Goal: Transaction & Acquisition: Purchase product/service

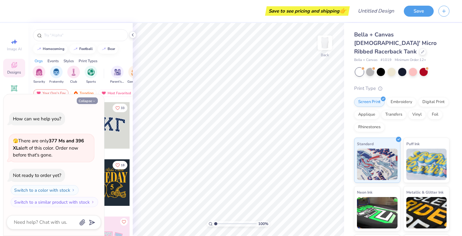
click at [82, 99] on button "Collapse" at bounding box center [87, 100] width 21 height 7
type textarea "x"
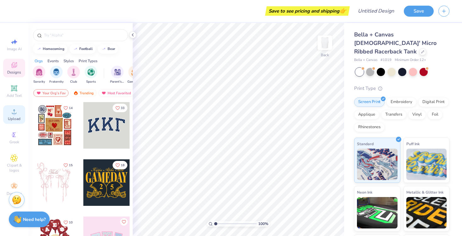
click at [13, 113] on circle at bounding box center [13, 113] width 3 height 3
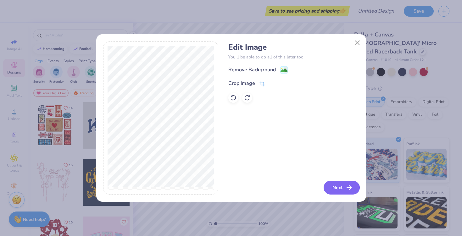
click at [349, 189] on polyline "button" at bounding box center [350, 187] width 2 height 4
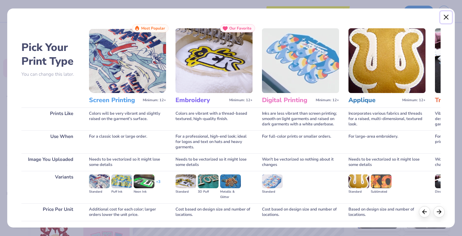
click at [448, 20] on button "Close" at bounding box center [446, 17] width 12 height 12
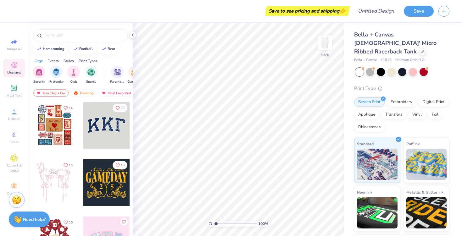
type input "1.45"
type textarea "x"
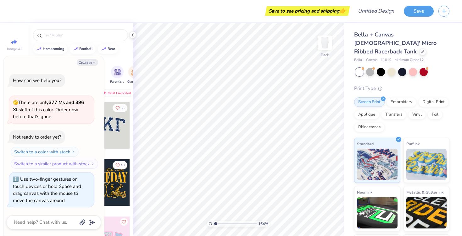
type input "1"
drag, startPoint x: 215, startPoint y: 224, endPoint x: 209, endPoint y: 223, distance: 6.0
click at [214, 227] on input "range" at bounding box center [235, 224] width 42 height 6
click at [94, 62] on icon "button" at bounding box center [94, 63] width 4 height 4
type textarea "x"
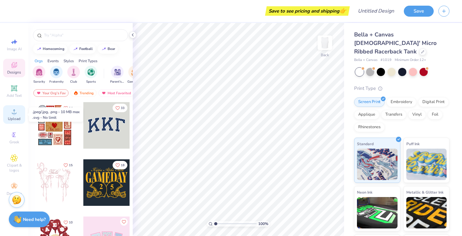
click at [12, 116] on div "Upload" at bounding box center [14, 114] width 22 height 19
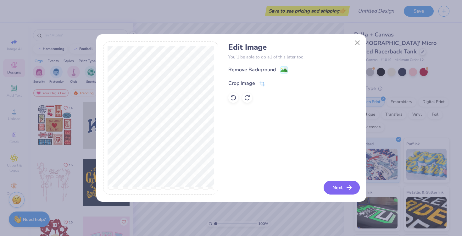
click at [343, 190] on button "Next" at bounding box center [341, 188] width 36 height 14
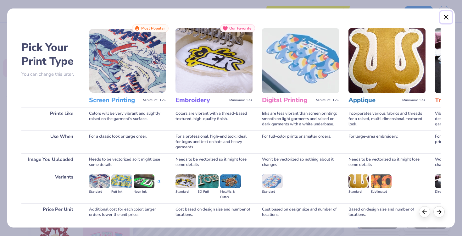
click at [446, 16] on button "Close" at bounding box center [446, 17] width 12 height 12
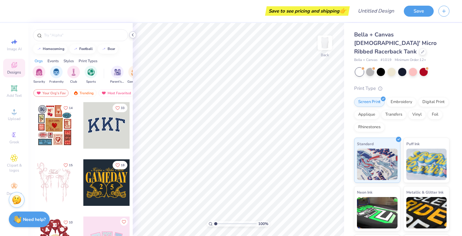
click at [133, 35] on icon at bounding box center [132, 34] width 5 height 5
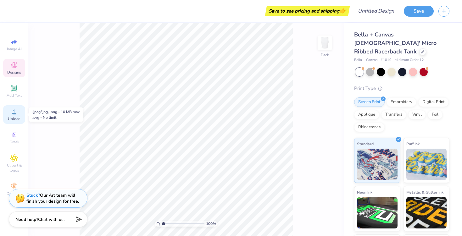
click at [17, 112] on icon at bounding box center [14, 112] width 8 height 8
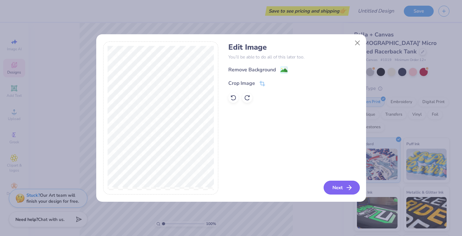
click at [350, 188] on line "button" at bounding box center [349, 188] width 4 height 0
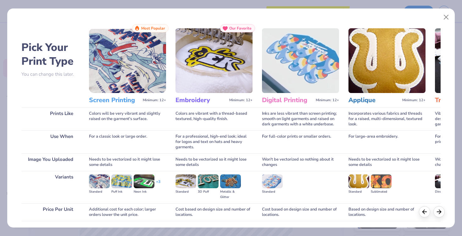
click at [127, 59] on img at bounding box center [127, 60] width 77 height 65
click at [135, 80] on img at bounding box center [127, 60] width 77 height 65
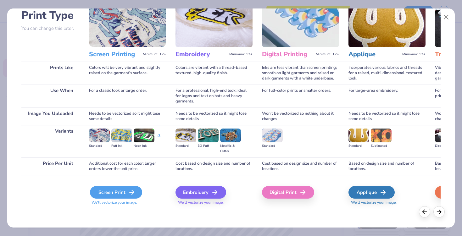
click at [120, 193] on div "Screen Print" at bounding box center [116, 192] width 52 height 13
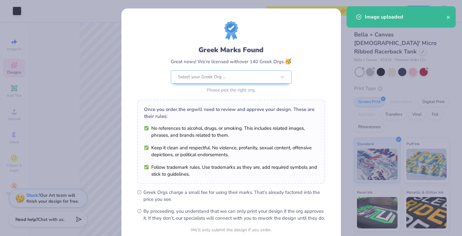
click at [205, 145] on body "Art colors Save to see pricing and shipping 👉 Design Title Save Image AI Design…" at bounding box center [231, 118] width 462 height 236
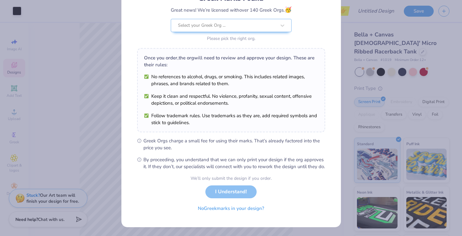
scroll to position [0, 0]
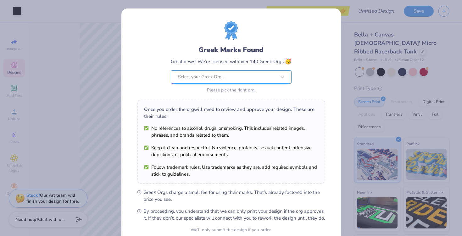
click at [211, 83] on div "Select your Greek Org ..." at bounding box center [226, 77] width 99 height 13
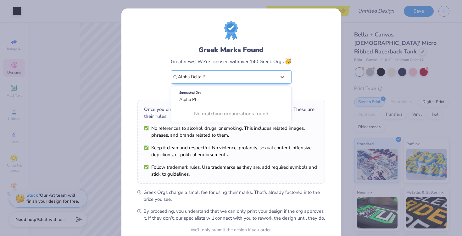
type input "Alpha Delta Pi"
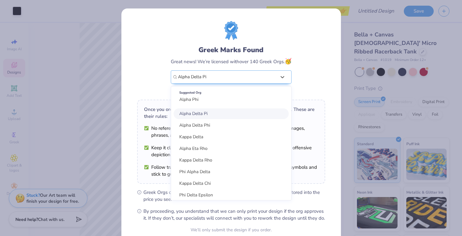
click at [228, 112] on div "Alpha Delta Pi" at bounding box center [230, 113] width 115 height 11
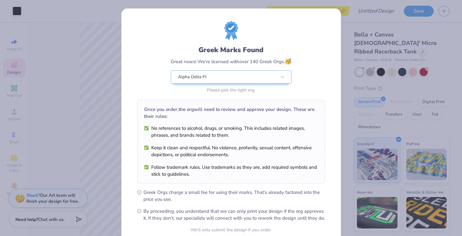
scroll to position [58, 0]
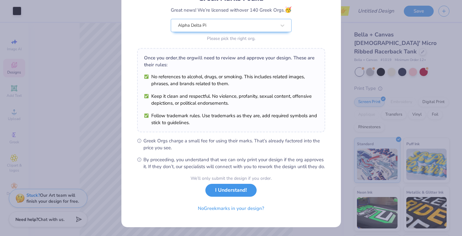
click at [242, 195] on button "I Understand!" at bounding box center [230, 190] width 51 height 13
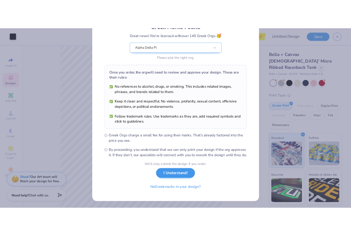
scroll to position [0, 0]
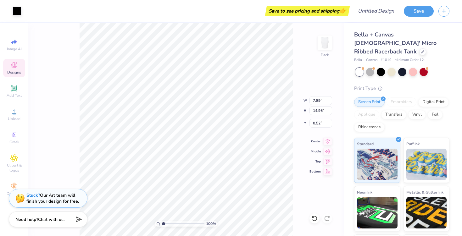
type input "4.86"
type input "9.22"
type input "6.26"
type input "7.89"
type input "14.95"
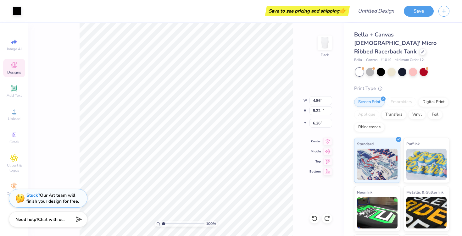
type input "0.52"
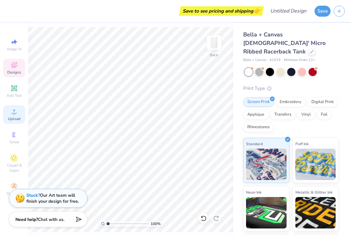
click at [14, 115] on circle at bounding box center [13, 113] width 3 height 3
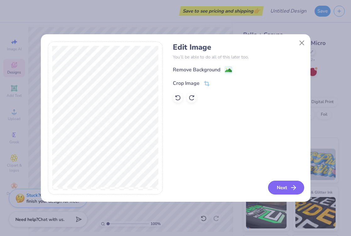
click at [294, 185] on icon "button" at bounding box center [294, 188] width 8 height 8
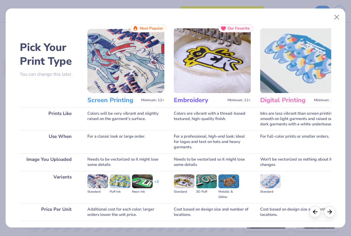
click at [109, 101] on h3 "Screen Printing" at bounding box center [112, 100] width 51 height 8
click at [134, 71] on img at bounding box center [125, 60] width 77 height 65
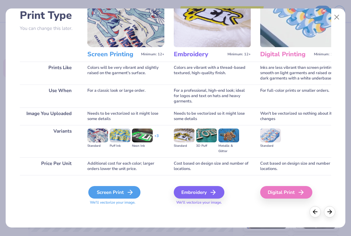
click at [129, 194] on icon at bounding box center [130, 193] width 8 height 8
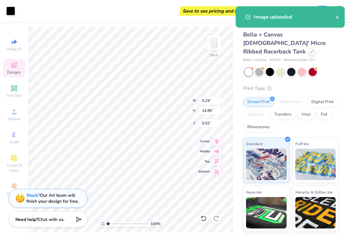
type input "2.81"
type input "8.02"
type input "7.46"
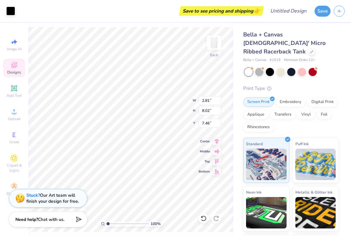
type input "2.43"
type input "6.95"
type input "8.55"
click at [11, 116] on div "Upload" at bounding box center [14, 114] width 22 height 19
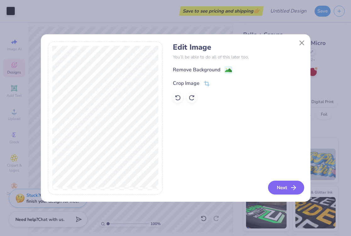
click at [285, 185] on button "Next" at bounding box center [286, 188] width 36 height 14
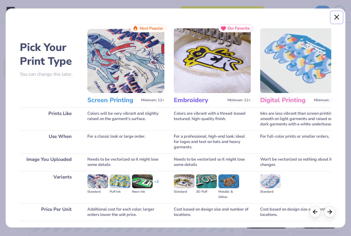
click at [337, 16] on button "Close" at bounding box center [337, 17] width 12 height 12
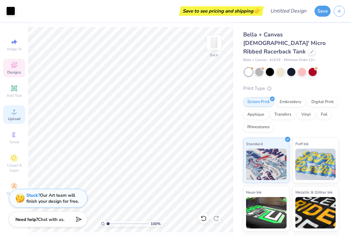
click at [13, 110] on icon at bounding box center [14, 112] width 8 height 8
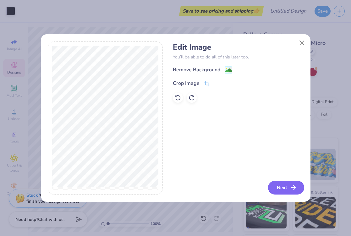
click at [294, 190] on icon "button" at bounding box center [294, 188] width 8 height 8
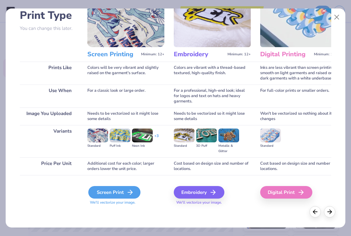
click at [122, 190] on div "Screen Print" at bounding box center [114, 192] width 52 height 13
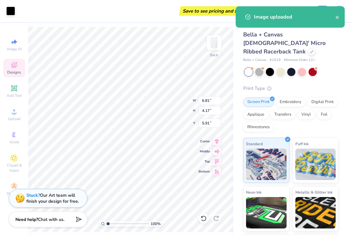
type input "2.69"
type input "2.33"
type input "1.42"
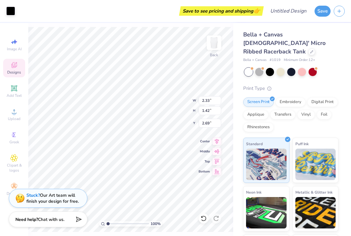
type input "1.02"
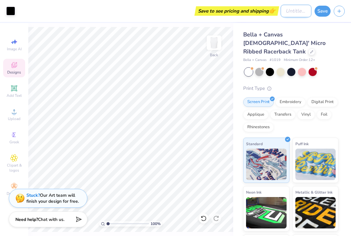
click at [290, 12] on input "Design Title" at bounding box center [296, 11] width 31 height 13
type input "WLFEO Racer Back"
click at [319, 15] on div "Save" at bounding box center [323, 11] width 16 height 11
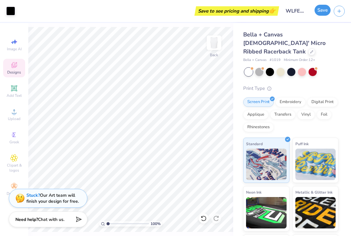
click at [323, 8] on button "Save" at bounding box center [323, 10] width 16 height 11
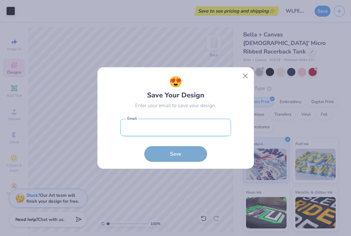
click at [214, 130] on input "email" at bounding box center [175, 127] width 111 height 17
type input "vpmarketing.adpi.ep@gmail"
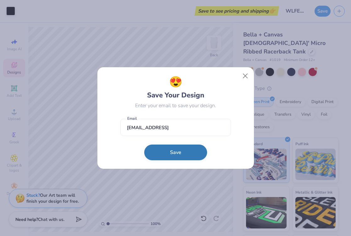
click at [188, 158] on button "Save" at bounding box center [175, 153] width 63 height 16
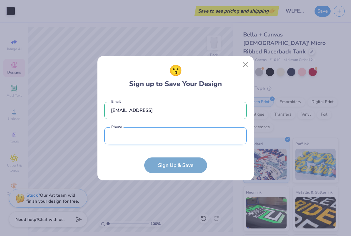
click at [179, 140] on input "tel" at bounding box center [175, 135] width 142 height 17
type input "72"
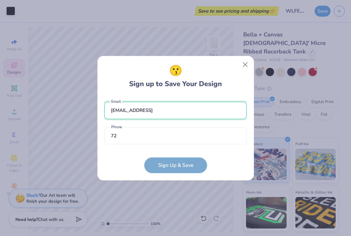
click at [183, 115] on div "vpmarketing.adpi.ep@gmail Email 72 Phone must match the following: "/\d{10}|\(\…" at bounding box center [175, 122] width 142 height 52
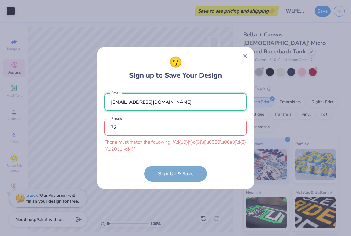
type input "vpmarketing.adpi.ep@gmail.com"
click at [140, 129] on input "72" at bounding box center [175, 127] width 142 height 17
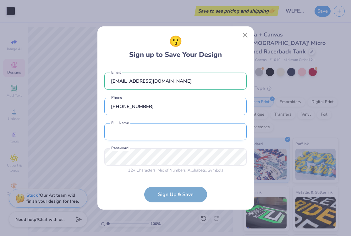
type input "(702) 701-4823"
click at [157, 138] on input "text" at bounding box center [175, 131] width 142 height 17
type input "Emily Colbert"
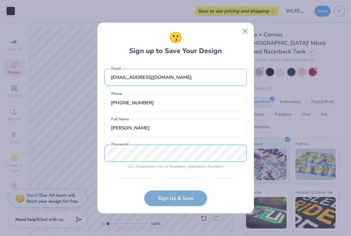
scroll to position [16, 0]
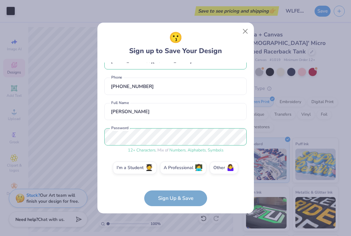
click at [169, 199] on form "vpmarketing.adpi.ep@gmail.com Email (702) 701-4823 Phone Emily Colbert Full Nam…" at bounding box center [175, 135] width 142 height 144
click at [150, 169] on span "🧑‍🎓" at bounding box center [149, 166] width 8 height 7
click at [173, 184] on input "I'm a Student 🧑‍🎓" at bounding box center [175, 186] width 4 height 4
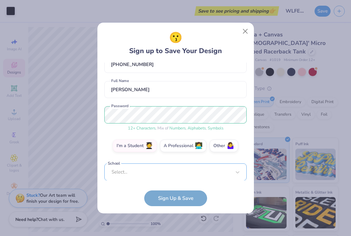
click at [151, 173] on div "Select..." at bounding box center [175, 171] width 142 height 17
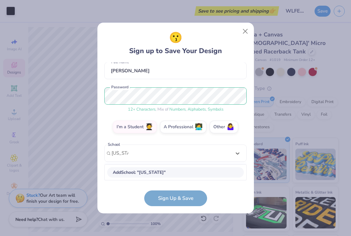
scroll to position [57, 0]
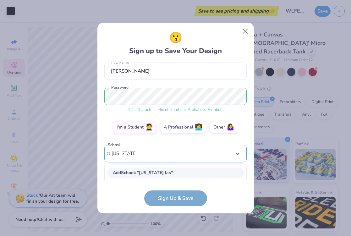
click at [128, 154] on input "nevada las" at bounding box center [124, 153] width 24 height 7
click at [128, 154] on div "option focused, 1 of 31. 31 results available for search term nevada las. Use U…" at bounding box center [175, 202] width 142 height 115
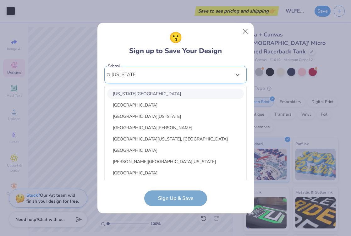
click at [128, 154] on div "Geneva College" at bounding box center [175, 150] width 137 height 10
type input "nevada las"
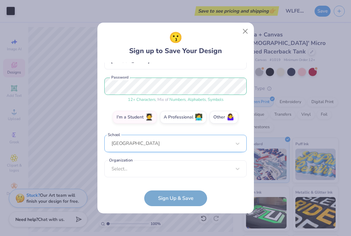
scroll to position [67, 0]
click at [128, 154] on div "vpmarketing.adpi.ep@gmail.com Email (702) 701-4823 Phone Emily Colbert Full Nam…" at bounding box center [175, 122] width 142 height 118
click at [133, 144] on div "Geneva College" at bounding box center [175, 143] width 142 height 17
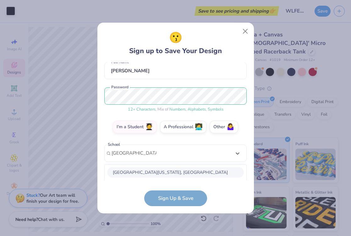
scroll to position [136, 0]
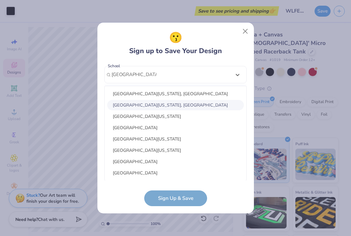
click at [142, 102] on div "University of Nevada, Las Vegas" at bounding box center [175, 105] width 137 height 10
type input "University of Nevada"
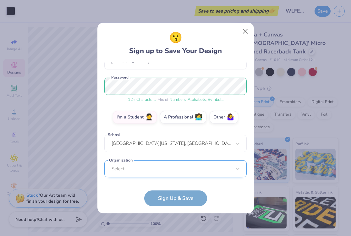
click at [152, 167] on div "Select..." at bounding box center [175, 168] width 142 height 17
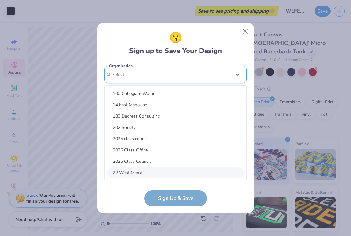
scroll to position [161, 0]
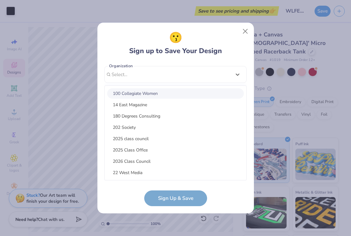
click at [151, 91] on div "100 Collegiate Women" at bounding box center [175, 93] width 137 height 10
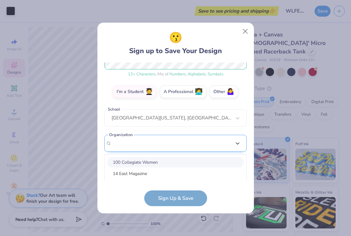
click at [162, 146] on div "option focused, 8 of 15. 15 results available. Use Up and Down to choose option…" at bounding box center [175, 192] width 142 height 115
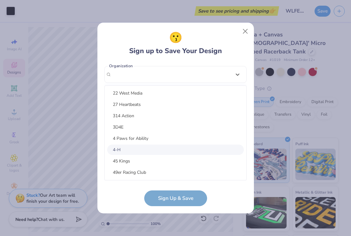
scroll to position [0, 0]
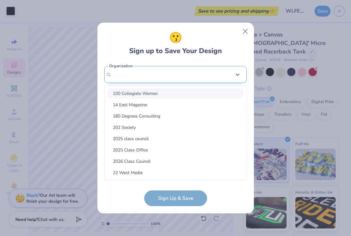
click at [162, 67] on div "vpmarketing.adpi.ep@gmail.com Email (702) 701-4823 Phone Emily Colbert Full Nam…" at bounding box center [175, 122] width 142 height 118
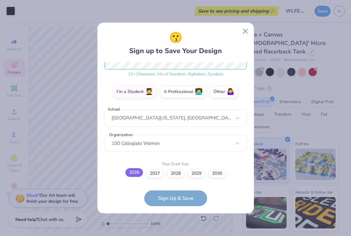
click at [140, 173] on label "2026" at bounding box center [134, 172] width 18 height 9
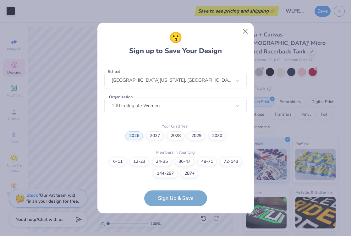
click at [176, 195] on form "vpmarketing.adpi.ep@gmail.com Email (702) 701-4823 Phone Emily Colbert Full Nam…" at bounding box center [175, 135] width 142 height 144
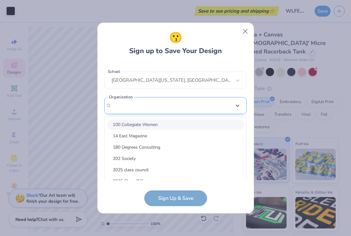
click at [163, 106] on div "option focused, 8 of 30. 30 results available. Use Up and Down to choose option…" at bounding box center [175, 154] width 142 height 115
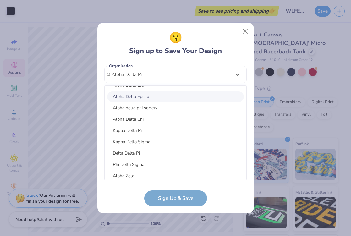
scroll to position [0, 0]
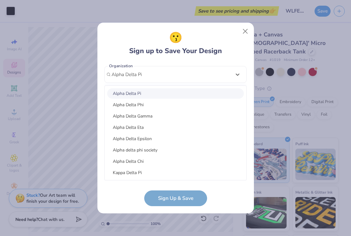
click at [157, 91] on div "Alpha Delta Pi" at bounding box center [175, 93] width 137 height 10
type input "Alpha Delta Pi"
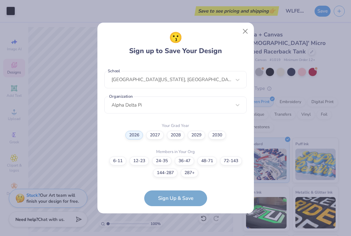
scroll to position [130, 0]
click at [224, 161] on label "72-143" at bounding box center [231, 160] width 22 height 9
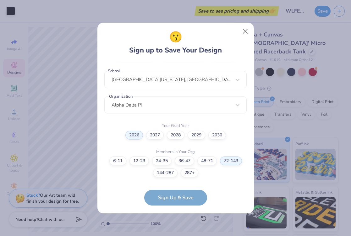
scroll to position [155, 0]
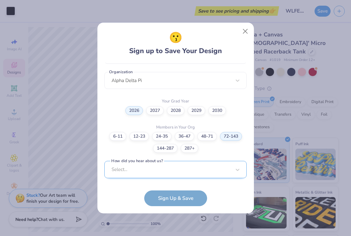
click at [173, 168] on div "Select..." at bounding box center [175, 169] width 142 height 17
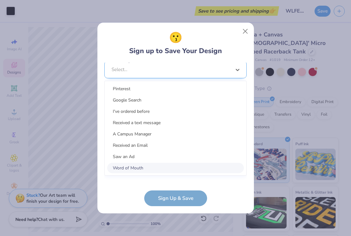
scroll to position [250, 0]
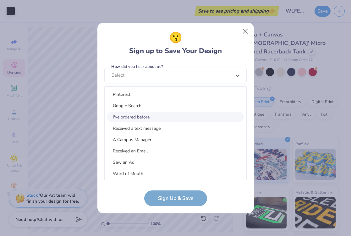
click at [163, 113] on div "I've ordered before" at bounding box center [175, 117] width 137 height 10
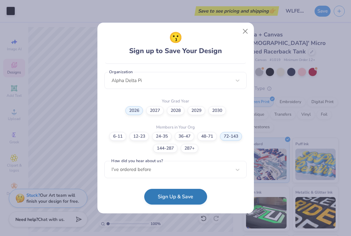
click at [185, 200] on button "Sign Up & Save" at bounding box center [175, 197] width 63 height 16
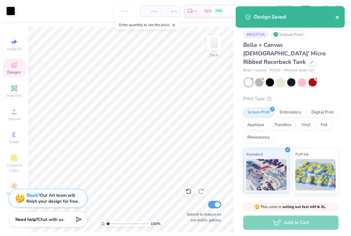
click at [337, 18] on icon "close" at bounding box center [337, 17] width 4 height 5
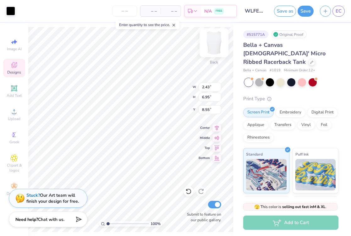
type input "2.32"
type input "6.63"
type input "8.87"
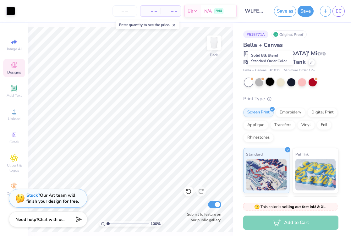
click at [269, 78] on div at bounding box center [270, 82] width 8 height 8
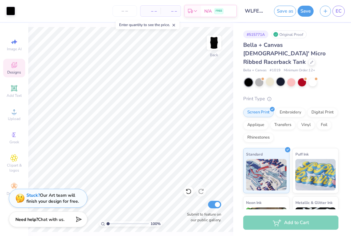
click at [281, 78] on div at bounding box center [281, 82] width 8 height 8
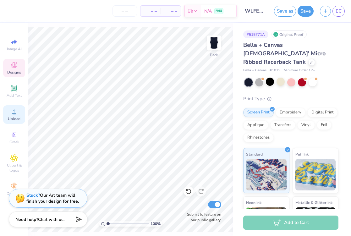
click at [13, 114] on circle at bounding box center [13, 113] width 3 height 3
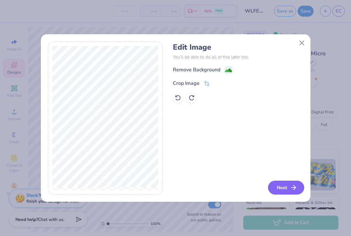
click at [282, 187] on button "Next" at bounding box center [286, 188] width 36 height 14
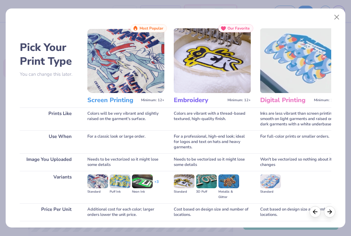
scroll to position [46, 0]
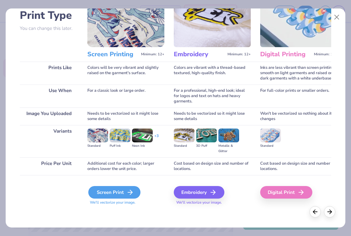
click at [127, 190] on icon at bounding box center [130, 193] width 8 height 8
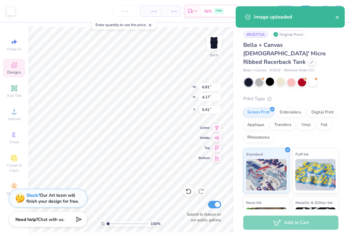
type input "2.74"
type input "1.68"
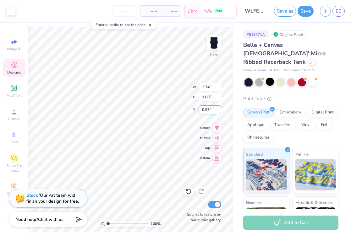
type input "0.74"
click at [15, 117] on span "Upload" at bounding box center [14, 118] width 13 height 5
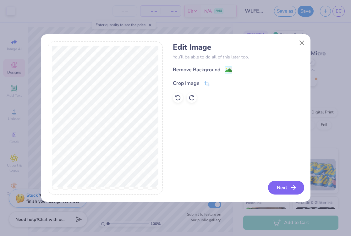
click at [295, 189] on polyline "button" at bounding box center [295, 187] width 2 height 4
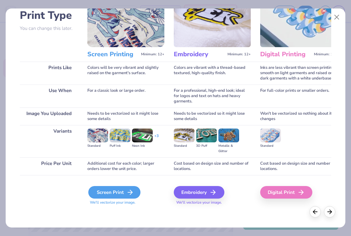
click at [124, 193] on div "Screen Print" at bounding box center [114, 192] width 52 height 13
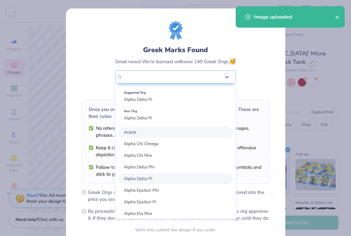
click at [154, 69] on div "Greek Marks Found Great news! We’re licensed with over 140 Greek Orgs. 🥳 option…" at bounding box center [175, 70] width 121 height 50
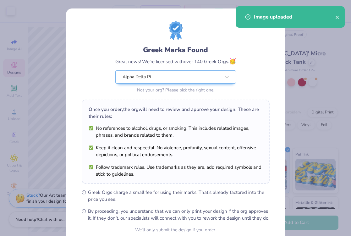
click at [334, 15] on div "Image uploaded" at bounding box center [294, 17] width 81 height 8
click at [256, 74] on div "Greek Marks Found Great news! We’re licensed with over 140 Greek Orgs. 🥳 Alpha …" at bounding box center [176, 58] width 188 height 74
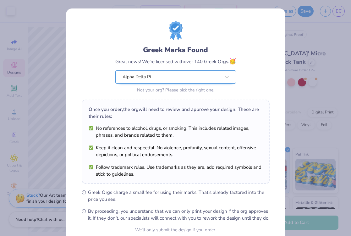
scroll to position [58, 0]
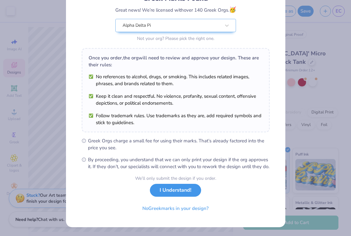
click at [182, 192] on button "I Understand!" at bounding box center [175, 190] width 51 height 13
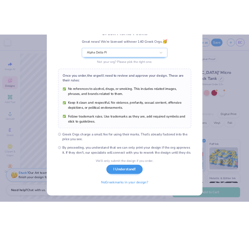
scroll to position [0, 0]
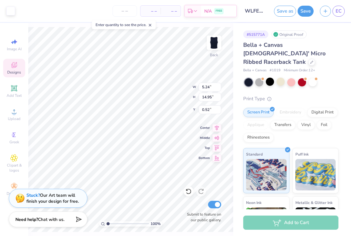
type input "3.31"
type input "9.44"
type input "6.06"
type input "2.66"
type input "7.60"
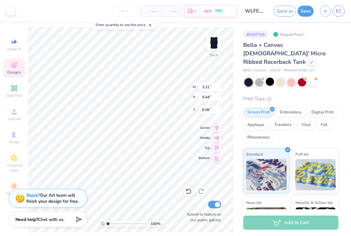
type input "7.90"
type input "1"
drag, startPoint x: 107, startPoint y: 223, endPoint x: 45, endPoint y: 241, distance: 65.1
click at [107, 227] on input "range" at bounding box center [128, 224] width 42 height 6
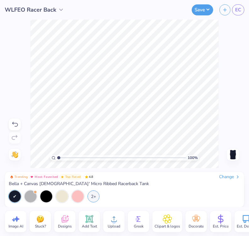
click at [21, 96] on div "100 % Need help? Chat with us. Back" at bounding box center [124, 93] width 249 height 149
click at [225, 176] on div "Change" at bounding box center [229, 177] width 21 height 6
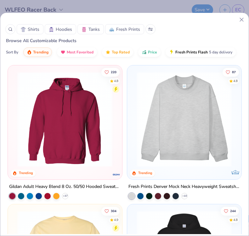
click at [88, 28] on span "Tanks" at bounding box center [93, 29] width 11 height 7
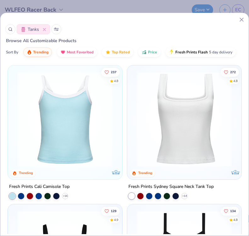
click at [13, 29] on div at bounding box center [10, 29] width 10 height 10
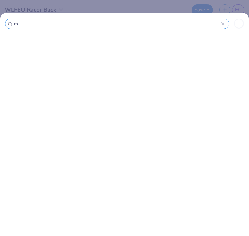
type input "mi"
type input "mic"
type input "micr"
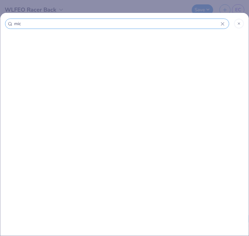
type input "micr"
type input "micro"
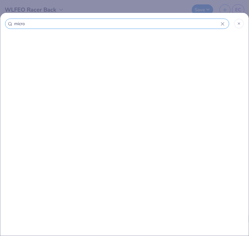
type input "micro r"
type input "micro ri"
type input "micro rib"
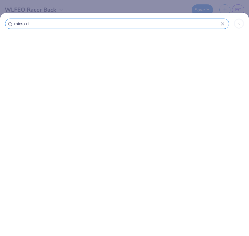
type input "micro rib"
type input "micro ribb"
type input "micro ribbe"
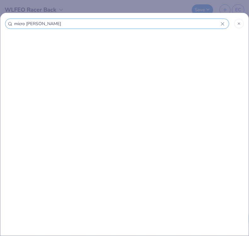
type input "micro ribbed"
type input "micro ribbed s"
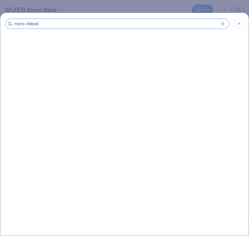
type input "micro ribbed s"
type input "micro ribbed sc"
type input "micro ribbed sco"
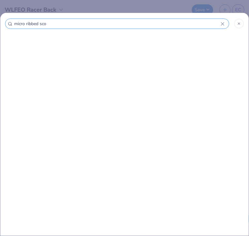
type input "micro ribbed scoo"
type input "micro ribbed scoop"
type input "micro ribbed scoopt"
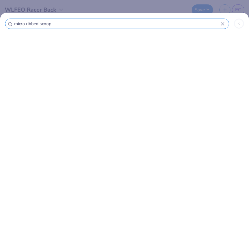
type input "micro ribbed scoopt"
type input "micro ribbed scoop"
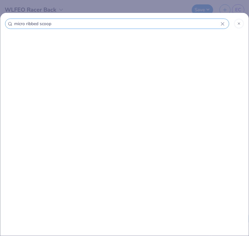
type input "micro ribbed scoop t"
type input "micro ribbed scoop ta"
type input "micro ribbed scoop tan"
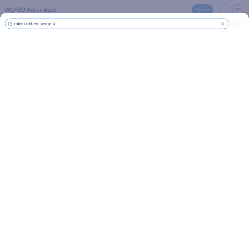
type input "micro ribbed scoop tan"
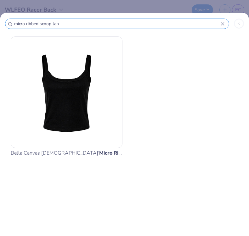
type input "micro ribbed scoop tan"
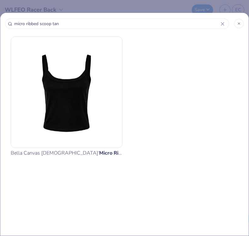
click at [99, 156] on strong "Micro Ribbed Scoop Tan" at bounding box center [127, 153] width 57 height 7
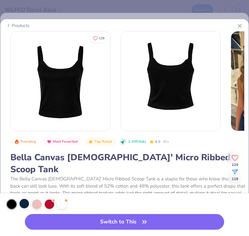
click at [21, 206] on div at bounding box center [23, 203] width 9 height 9
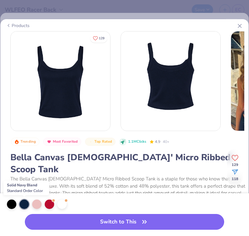
click at [74, 222] on button "Switch to This" at bounding box center [124, 222] width 199 height 16
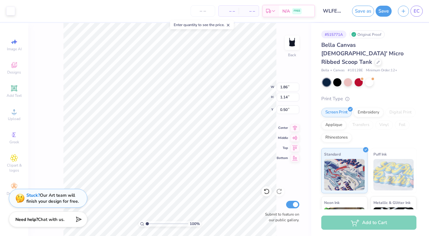
type input "2.23"
type input "1.37"
type input "1.80"
type input "5.15"
type input "5.35"
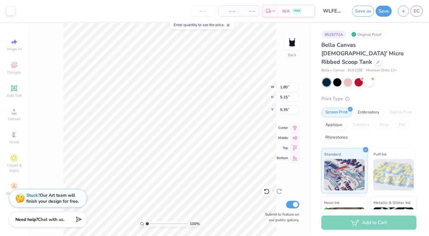
type input "4.91"
type input "4.87"
type input "2.01"
type input "4.88"
type input "1.84"
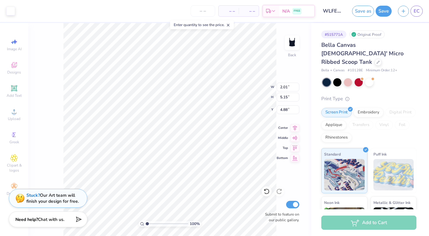
type input "5.14"
type input "4.87"
type input "1.82"
type input "1.12"
type input "2.27"
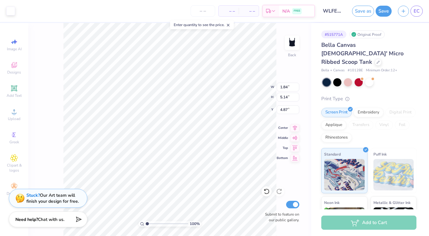
type input "6.33"
type input "3.69"
type input "2.21"
type input "1.35"
type input "0.65"
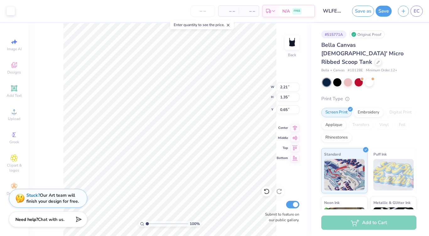
type input "2.34"
type input "1.62"
type input "4.51"
type input "5.51"
type input "2.22"
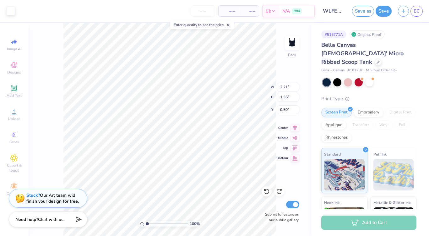
type input "0.65"
click at [375, 58] on div at bounding box center [378, 61] width 7 height 7
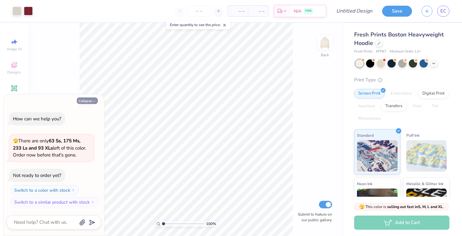
click at [91, 100] on button "Collapse" at bounding box center [87, 100] width 21 height 7
type textarea "x"
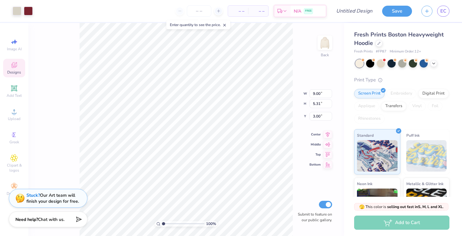
type input "4.10"
type input "6.35"
type input "3.74"
type input "3.53"
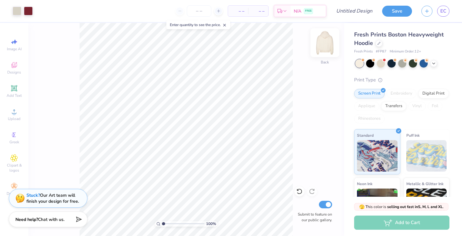
click at [325, 45] on img at bounding box center [324, 42] width 25 height 25
click at [325, 46] on img at bounding box center [324, 42] width 25 height 25
click at [379, 45] on div at bounding box center [378, 42] width 7 height 7
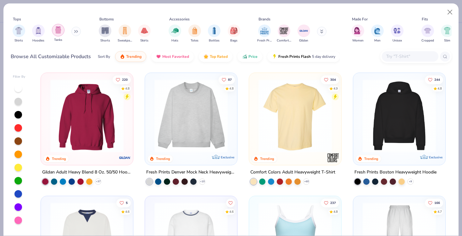
click at [57, 34] on div "filter for Tanks" at bounding box center [58, 30] width 13 height 13
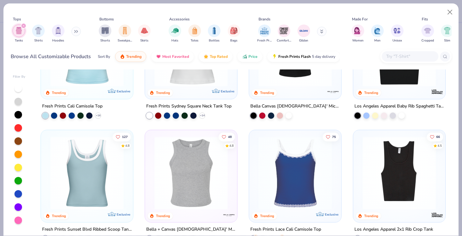
scroll to position [70, 0]
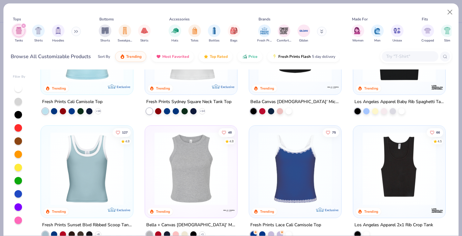
click at [204, 192] on img at bounding box center [191, 168] width 80 height 73
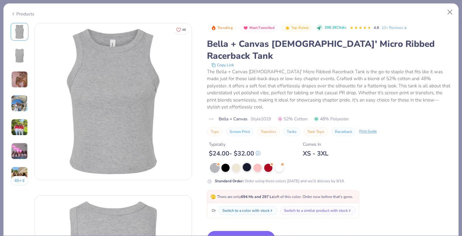
click at [249, 163] on div at bounding box center [247, 167] width 8 height 8
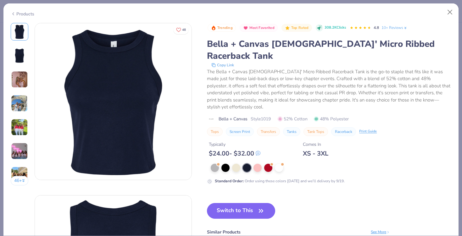
drag, startPoint x: 249, startPoint y: 194, endPoint x: 247, endPoint y: 150, distance: 43.7
click at [249, 203] on button "Switch to This" at bounding box center [241, 211] width 68 height 16
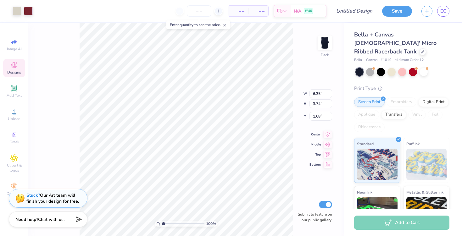
type input "1.44"
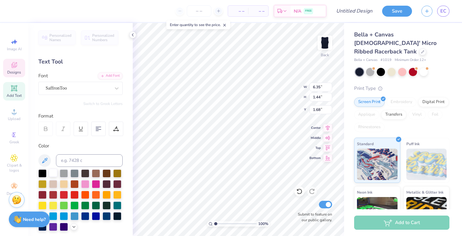
click at [53, 174] on div at bounding box center [53, 173] width 8 height 8
type input "2.75"
type input "0.44"
type input "4.60"
click at [52, 173] on div at bounding box center [53, 173] width 8 height 8
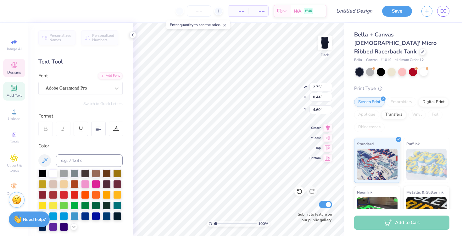
type input "0.60"
type input "0.23"
type input "5.20"
click at [54, 172] on div at bounding box center [53, 173] width 8 height 8
type input "0.29"
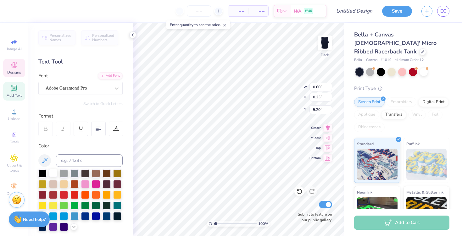
type input "0.25"
type input "3.72"
click at [53, 173] on div at bounding box center [53, 173] width 8 height 8
click at [53, 171] on div at bounding box center [53, 173] width 8 height 8
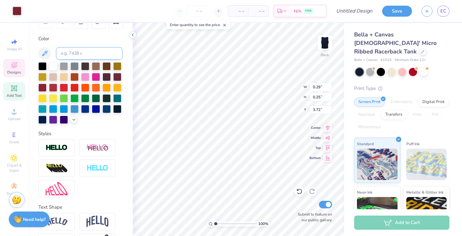
scroll to position [110, 0]
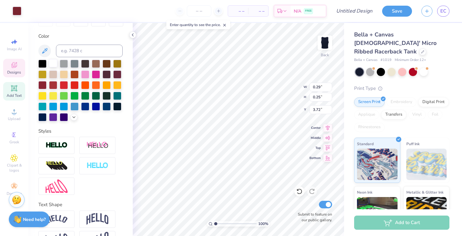
click at [54, 63] on div at bounding box center [53, 63] width 8 height 8
click at [79, 67] on div at bounding box center [80, 91] width 84 height 62
type input "1.68"
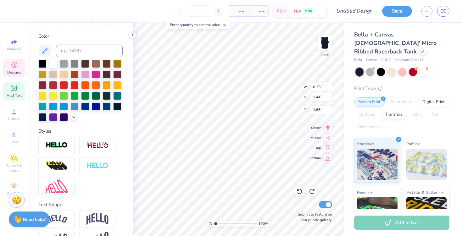
type textarea "Alpha Delta Pi"
type input "6.57"
type input "1.04"
type input "1.92"
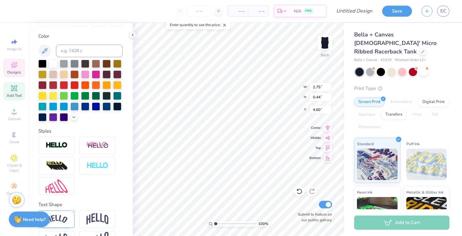
type textarea "S"
type textarea "l"
type textarea "LAS VEGAS, NV"
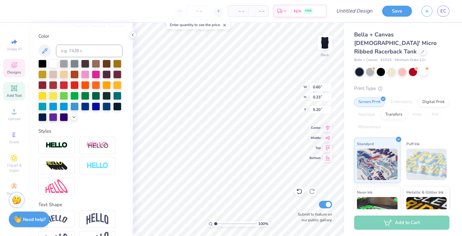
type input "0.60"
type input "0.23"
type input "5.20"
type textarea "est. 1851"
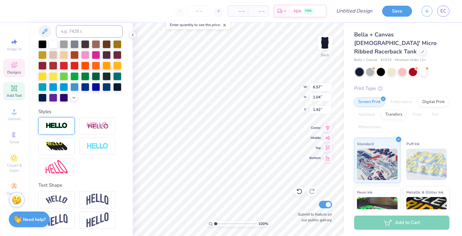
scroll to position [0, 0]
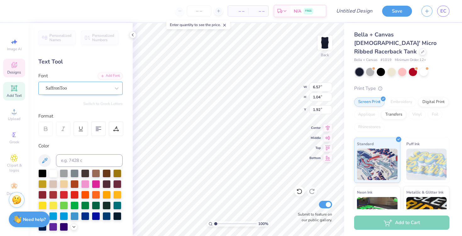
click at [59, 87] on div "SaffronToo" at bounding box center [78, 88] width 66 height 10
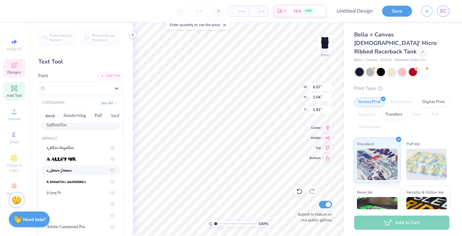
scroll to position [40, 0]
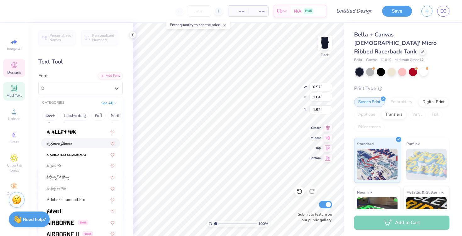
click at [81, 142] on div at bounding box center [81, 143] width 68 height 7
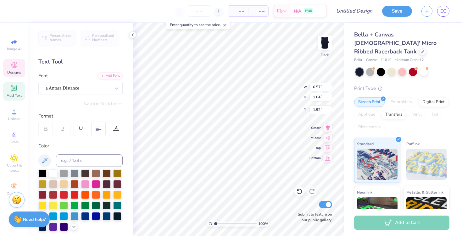
type input "5.12"
type input "1.00"
type input "1.94"
type input "6.57"
type input "1.04"
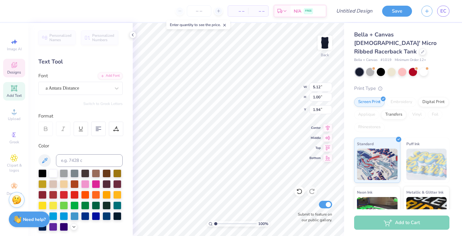
type input "1.92"
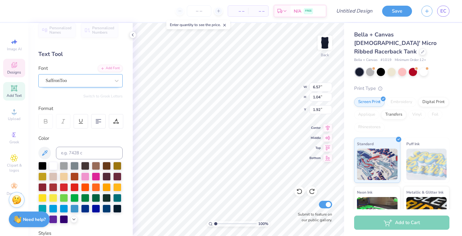
click at [78, 85] on div "SaffronToo" at bounding box center [78, 81] width 66 height 10
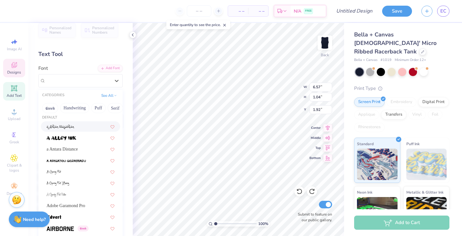
scroll to position [33, 0]
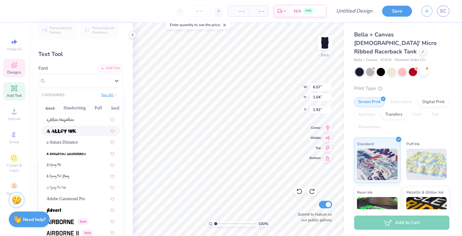
click at [111, 97] on button "See All" at bounding box center [108, 95] width 19 height 6
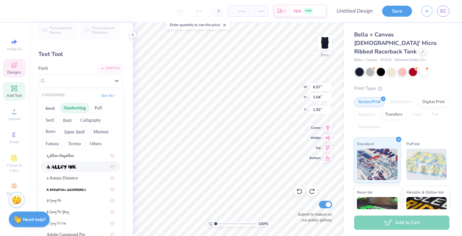
click at [70, 110] on button "Handwriting" at bounding box center [74, 108] width 29 height 10
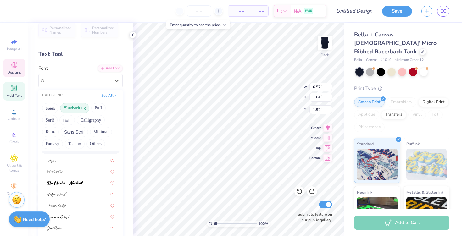
scroll to position [26, 0]
click at [84, 164] on div at bounding box center [81, 162] width 68 height 7
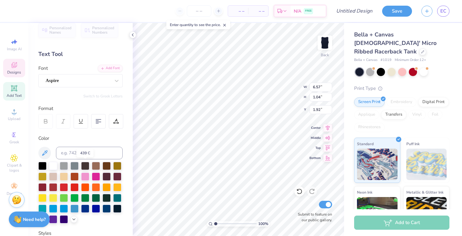
type input "4.95"
type input "0.99"
type input "1.95"
type input "6.57"
type input "1.04"
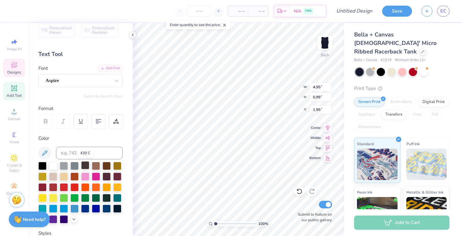
type input "1.92"
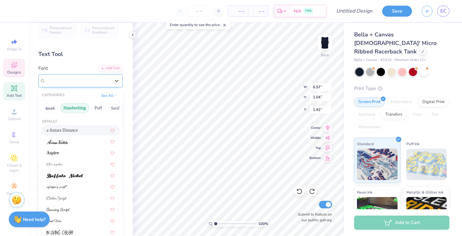
click at [78, 80] on div "SaffronToo" at bounding box center [78, 81] width 66 height 10
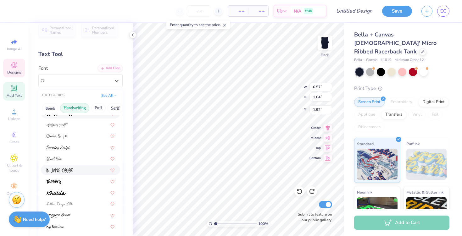
scroll to position [63, 0]
click at [74, 159] on div at bounding box center [81, 158] width 68 height 7
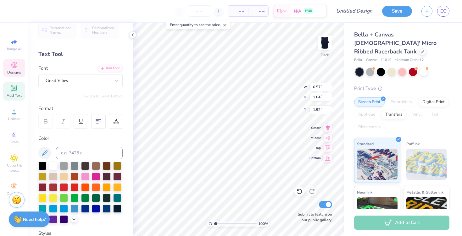
type input "5.98"
type input "1.15"
type input "1.87"
type input "6.57"
type input "1.04"
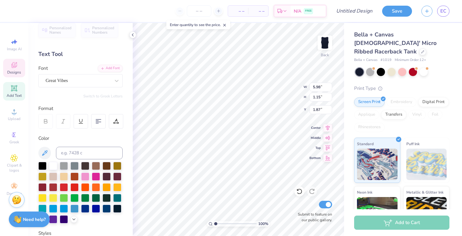
type input "1.92"
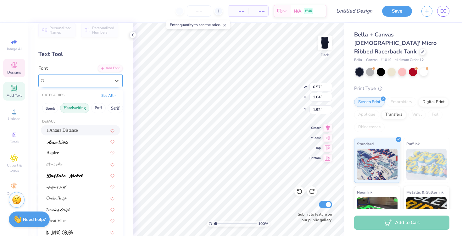
click at [77, 83] on div "SaffronToo" at bounding box center [78, 81] width 66 height 10
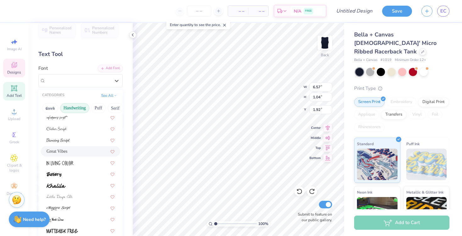
scroll to position [70, 0]
click at [76, 151] on div "Great Vibes" at bounding box center [81, 150] width 68 height 7
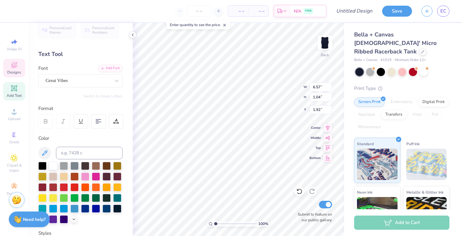
type input "5.98"
type input "1.15"
type input "1.87"
click at [109, 77] on div "Great Vibes" at bounding box center [78, 81] width 66 height 10
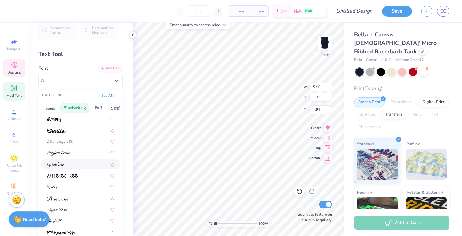
scroll to position [134, 0]
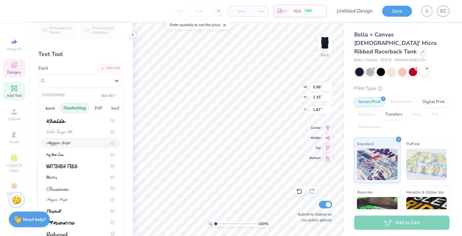
click at [75, 139] on div at bounding box center [80, 143] width 79 height 10
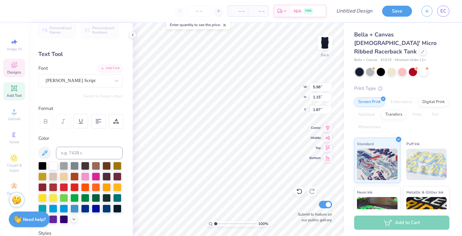
type input "8.97"
type input "1.23"
type input "1.83"
type input "5.98"
type input "1.15"
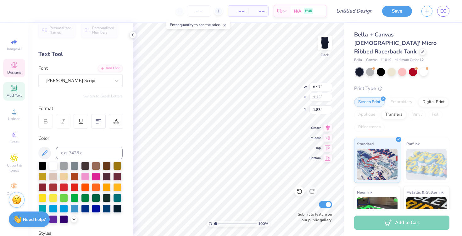
type input "1.87"
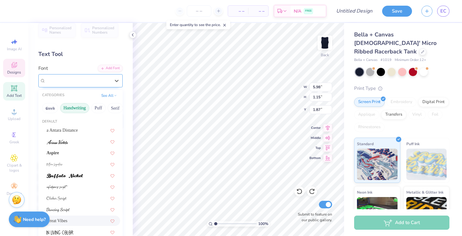
click at [72, 84] on div at bounding box center [78, 80] width 65 height 8
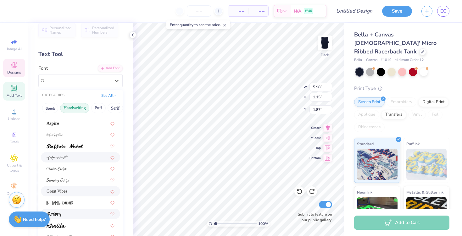
scroll to position [26, 0]
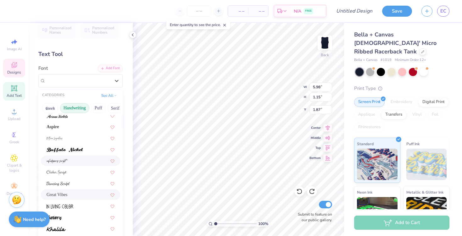
click at [72, 157] on div at bounding box center [80, 161] width 79 height 10
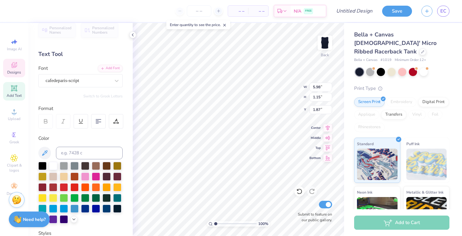
type input "4.41"
type input "1.01"
type input "1.94"
type input "5.98"
type input "1.15"
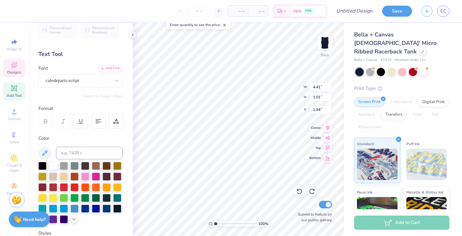
type input "1.87"
click at [94, 85] on div "Great Vibes" at bounding box center [80, 80] width 84 height 13
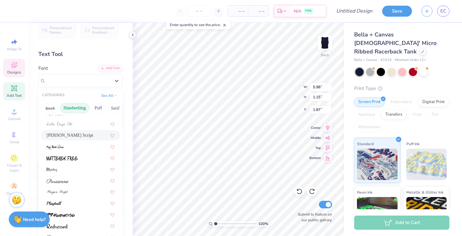
scroll to position [143, 0]
click at [89, 193] on div at bounding box center [81, 191] width 68 height 7
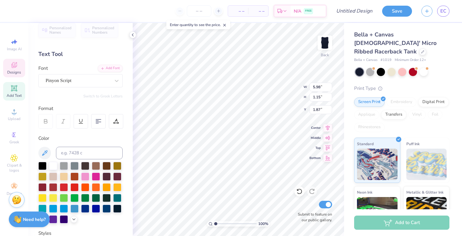
type input "6.35"
type input "1.19"
type input "1.84"
click at [14, 160] on icon at bounding box center [14, 158] width 7 height 7
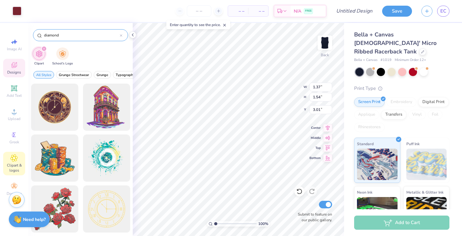
type input "diamond"
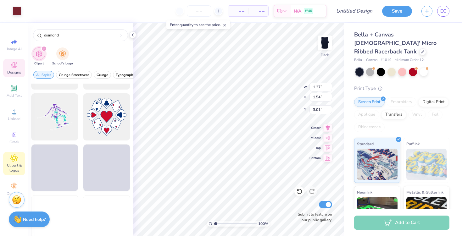
scroll to position [509, 0]
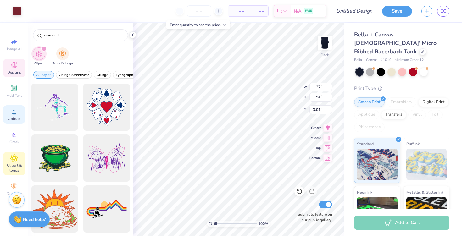
click at [18, 116] on div "Upload" at bounding box center [14, 114] width 22 height 19
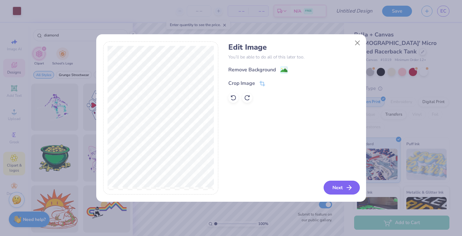
click at [341, 187] on button "Next" at bounding box center [341, 188] width 36 height 14
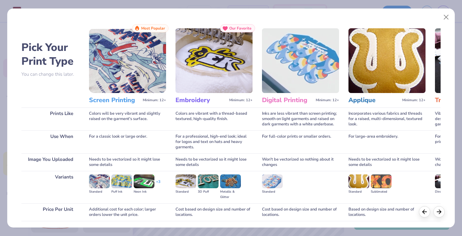
scroll to position [46, 0]
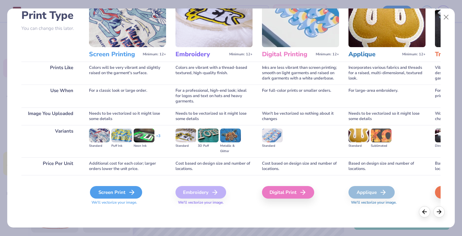
click at [129, 193] on icon at bounding box center [132, 193] width 8 height 8
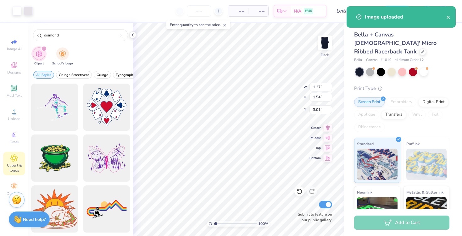
type input "8.97"
type input "9.18"
type input "3.41"
type input "2.41"
type input "2.46"
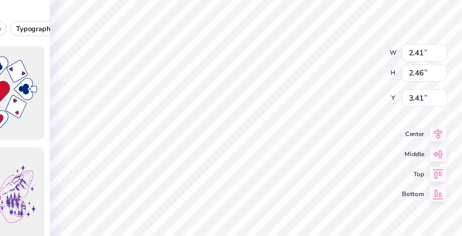
type input "2.96"
type input "2.38"
type input "2.39"
type input "2.93"
type input "1.42"
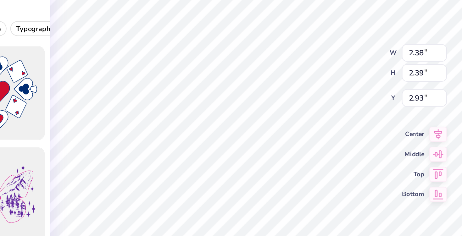
type input "1.43"
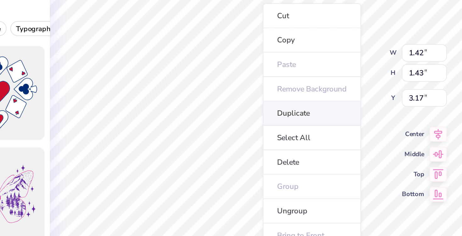
click at [258, 115] on li "Duplicate" at bounding box center [263, 118] width 49 height 12
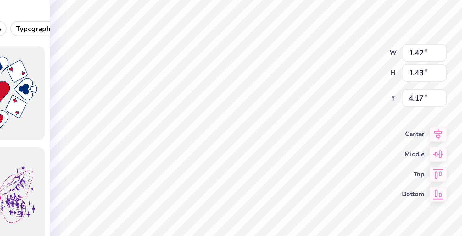
type input "3.17"
type input "1.35"
type input "1.46"
type input "3.17"
type input "2.06"
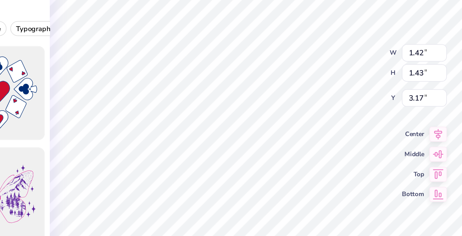
type input "1.46"
type input "6.35"
type input "6.34"
type input "5.99"
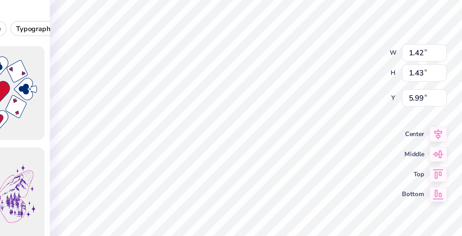
type input "0.94"
type input "0.67"
type input "3.04"
type input "7.42"
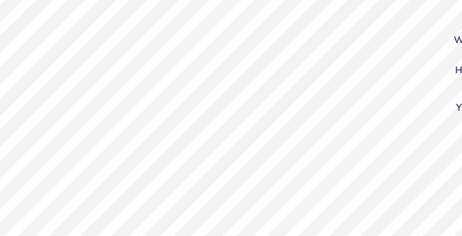
type input "5.84"
type input "0.92"
type input "1.25"
type input "6.32"
type input "0.65"
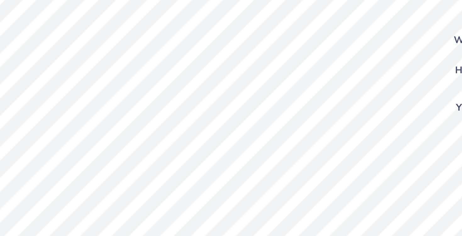
type input "0.50"
type input "5.59"
type input "3.04"
type input "1.16"
type input "1.32"
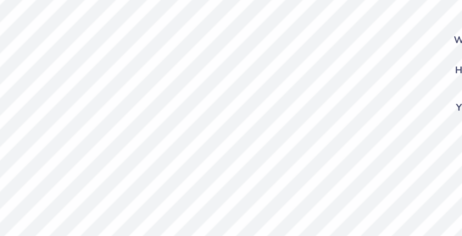
type input "5.84"
type input "1.22"
type input "1.25"
type input "5.98"
type input "1.42"
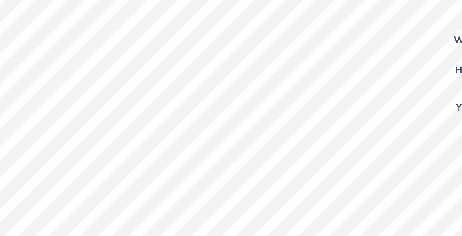
type input "1.43"
type input "5.98"
type input "1.22"
type input "1.25"
type input "1.84"
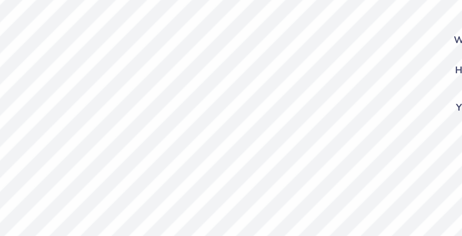
type input "1.87"
type input "5.54"
type input "3.17"
type input "0.92"
type input "1.25"
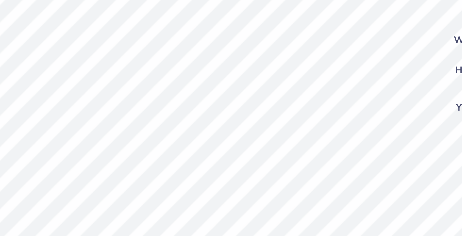
type input "7.69"
type input "1.42"
type input "1.43"
type input "3.04"
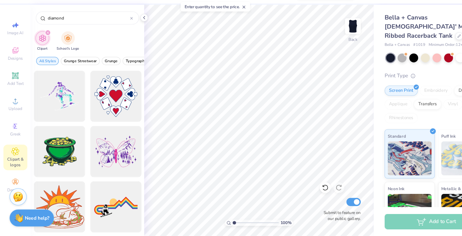
scroll to position [0, 0]
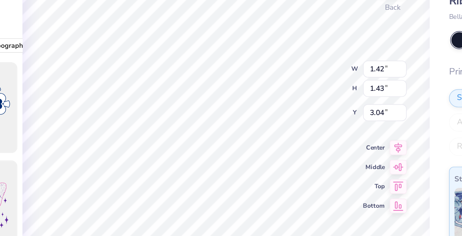
type input "1.44"
type input "1.48"
type input "3.06"
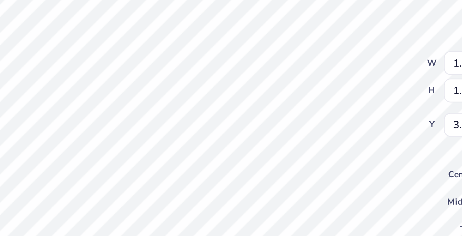
type input "1.69"
type input "1.73"
type input "2.87"
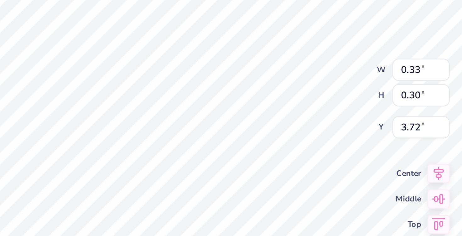
type input "0.33"
type input "0.30"
type input "0.27"
type input "0.24"
type input "3.61"
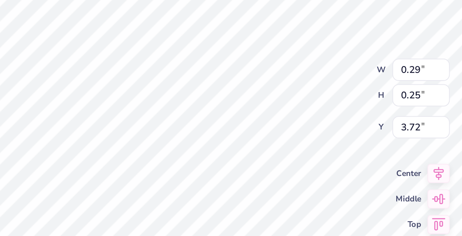
type input "3.73"
type input "0.49"
type input "0.44"
type input "0.29"
type input "0.25"
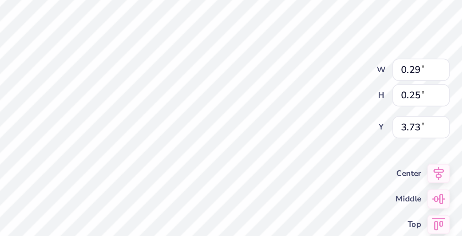
type input "3.61"
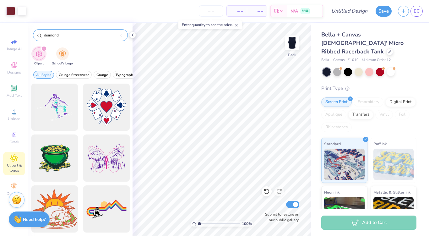
click at [75, 33] on input "diamond" at bounding box center [81, 35] width 76 height 6
click at [50, 36] on input "diamond" at bounding box center [81, 35] width 76 height 6
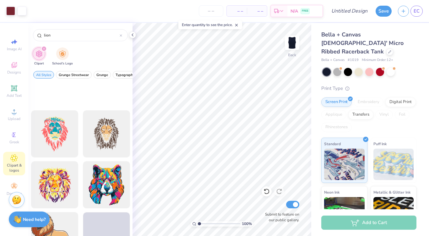
scroll to position [645, 0]
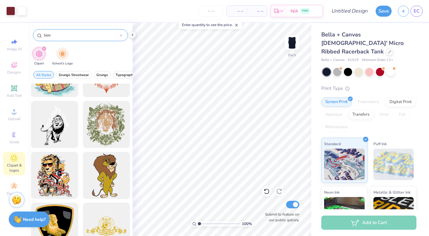
click at [49, 36] on input "lion" at bounding box center [81, 35] width 76 height 6
type input "adpi crest"
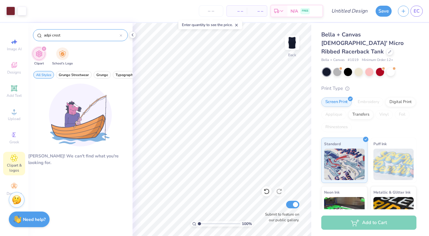
click at [56, 36] on input "adpi crest" at bounding box center [81, 35] width 76 height 6
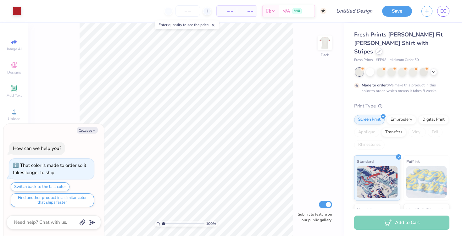
click at [382, 48] on div at bounding box center [378, 51] width 7 height 7
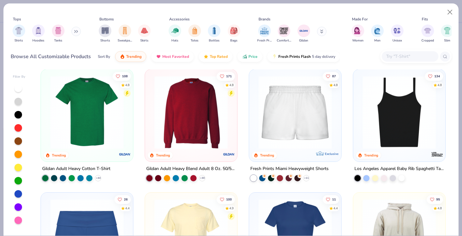
scroll to position [299, 0]
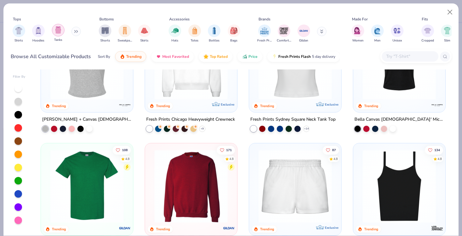
click at [56, 31] on img "filter for Tanks" at bounding box center [58, 29] width 7 height 7
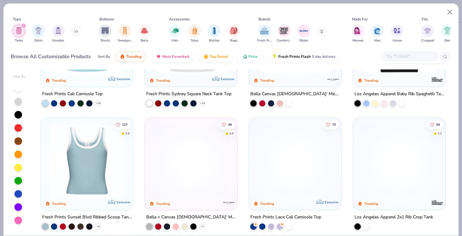
scroll to position [79, 0]
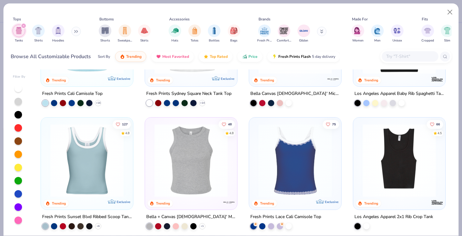
click at [203, 163] on img at bounding box center [191, 160] width 80 height 73
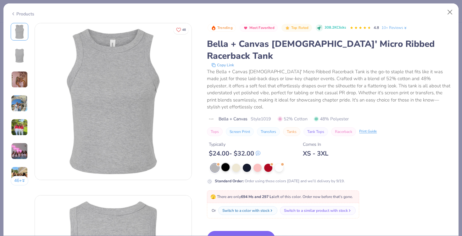
click at [224, 163] on div at bounding box center [225, 167] width 8 height 8
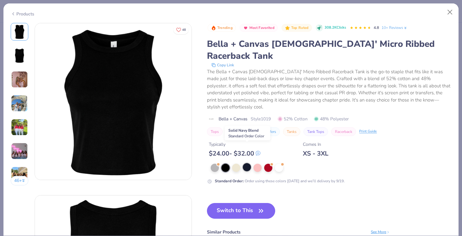
click at [248, 163] on div at bounding box center [247, 167] width 8 height 8
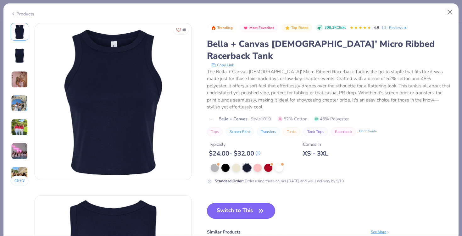
click at [247, 203] on button "Switch to This" at bounding box center [241, 211] width 68 height 16
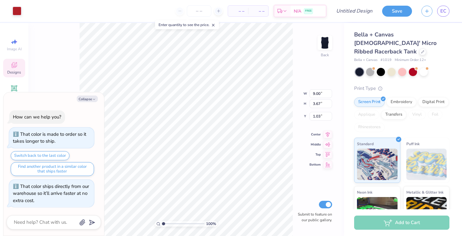
type textarea "x"
type input "8.09"
type input "3.30"
click at [75, 72] on div "100 % Back Submit to feature on our public gallery." at bounding box center [186, 129] width 316 height 213
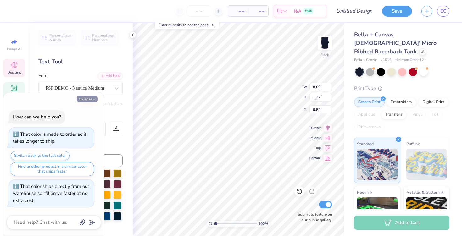
click at [92, 96] on button "Collapse" at bounding box center [87, 99] width 21 height 7
type textarea "x"
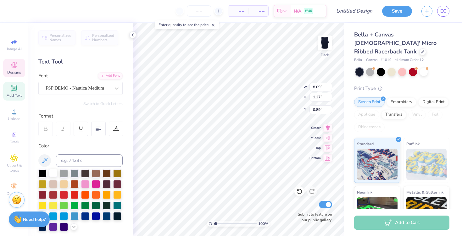
click at [53, 173] on div at bounding box center [53, 173] width 8 height 8
type textarea "Alpha Delta Pi"
type input "3.46"
click at [53, 174] on div at bounding box center [53, 173] width 8 height 8
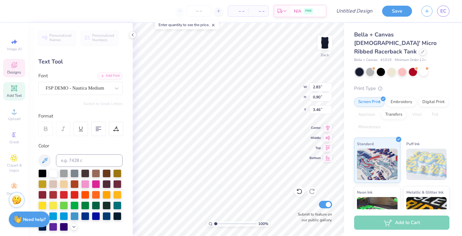
type input "3.12"
type input "0.98"
type input "3.33"
type textarea "[GEOGRAPHIC_DATA], [GEOGRAPHIC_DATA]"
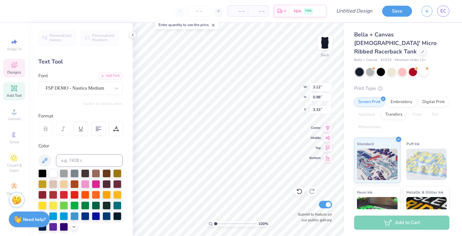
scroll to position [0, 1]
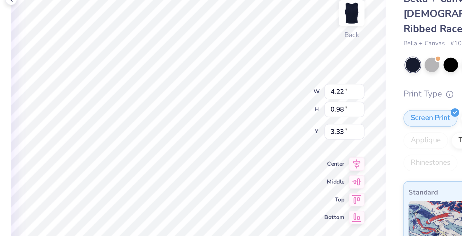
type input "3.66"
type input "0.81"
type input "0.50"
type input "2.51"
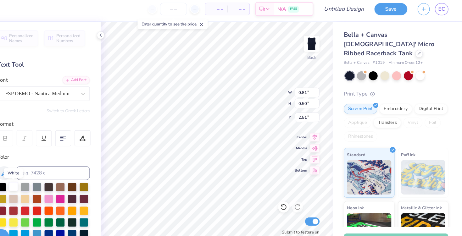
click at [56, 173] on div at bounding box center [53, 173] width 8 height 8
type input "0.87"
type input "0.49"
type input "2.56"
type input "0.77"
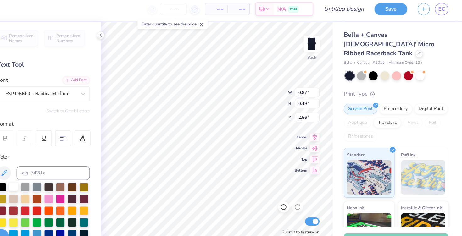
type input "2.51"
click at [56, 173] on div at bounding box center [53, 173] width 8 height 8
type input "0.94"
type input "2.56"
type input "0.87"
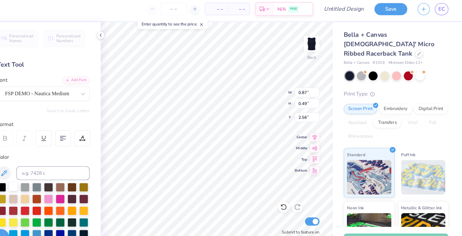
type textarea "18"
type input "0.94"
type textarea "51"
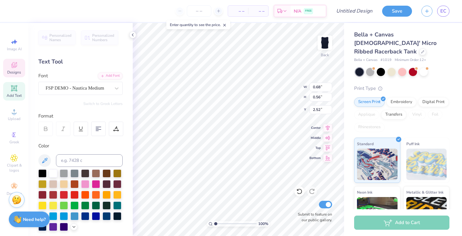
type input "4.20"
click at [64, 194] on div at bounding box center [64, 195] width 8 height 8
click at [53, 195] on div at bounding box center [53, 194] width 8 height 8
click at [60, 194] on div at bounding box center [64, 194] width 8 height 8
click at [63, 195] on div at bounding box center [64, 194] width 8 height 8
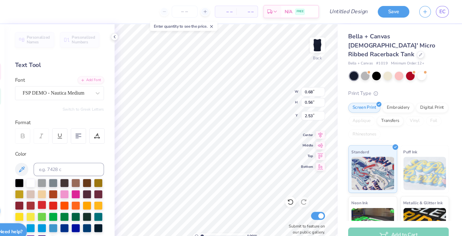
scroll to position [0, 0]
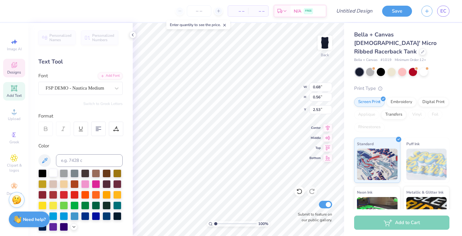
click at [49, 173] on div at bounding box center [53, 173] width 8 height 8
type input "0.76"
type input "0.49"
type input "2.56"
click at [55, 173] on div at bounding box center [53, 173] width 8 height 8
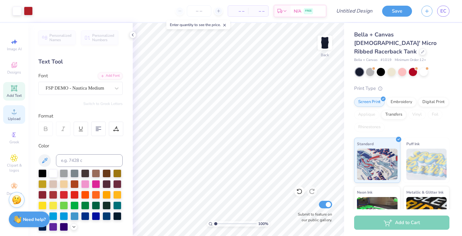
click at [18, 114] on div "Upload" at bounding box center [14, 114] width 22 height 19
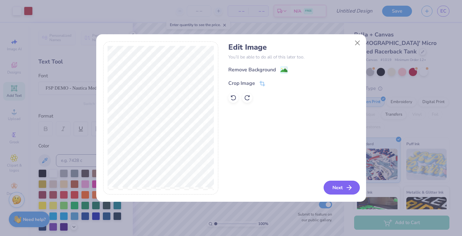
click at [334, 186] on button "Next" at bounding box center [341, 188] width 36 height 14
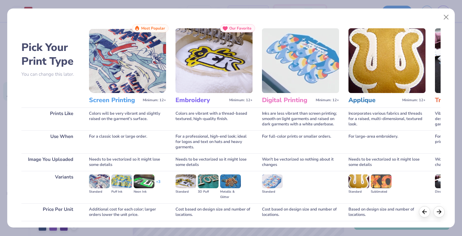
scroll to position [46, 0]
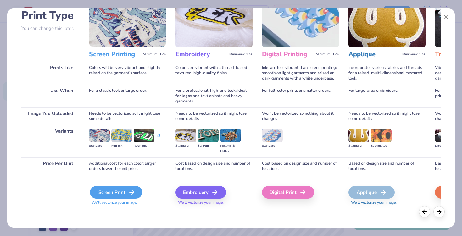
click at [118, 198] on div "Screen Print" at bounding box center [116, 192] width 52 height 13
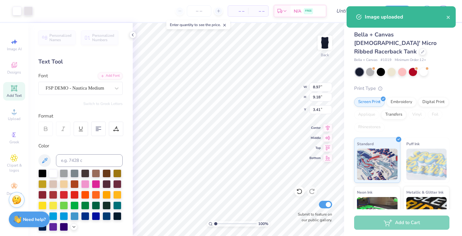
type input "2.86"
type input "2.93"
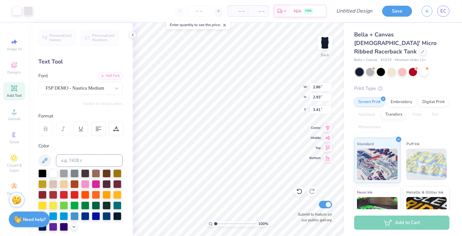
type input "1.72"
type input "1.54"
type input "1.58"
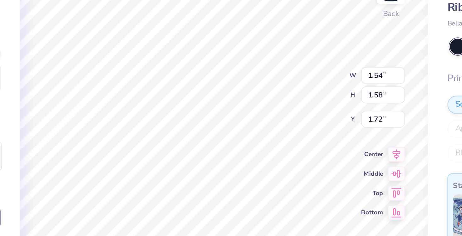
type input "2.01"
type input "1.56"
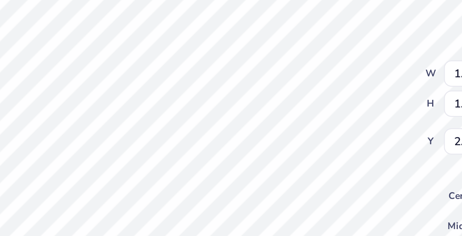
type input "1.69"
type input "1.71"
type input "1.95"
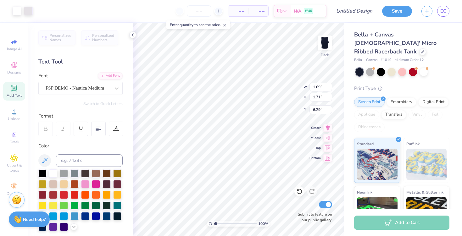
type input "6.29"
type input "0.68"
type input "0.56"
type input "2.15"
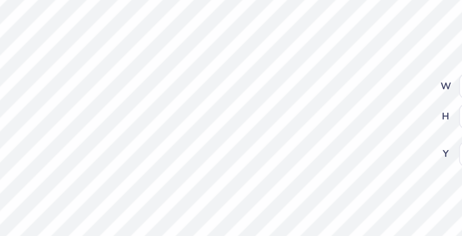
type input "0.76"
type input "0.49"
type input "2.47"
type input "0.76"
type input "0.49"
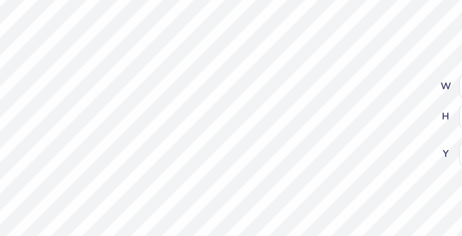
type input "2.47"
type input "2.15"
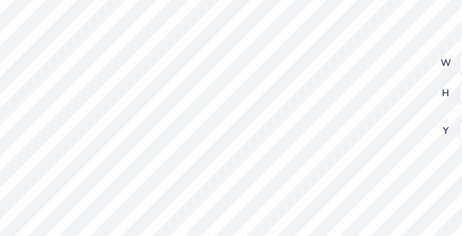
scroll to position [0, 1]
type textarea "[GEOGRAPHIC_DATA], [GEOGRAPHIC_DATA]"
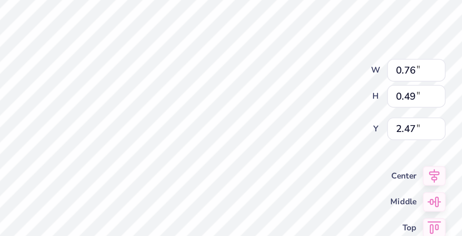
type input "4.22"
type input "0.98"
type input "2.15"
type input "0.76"
type input "0.49"
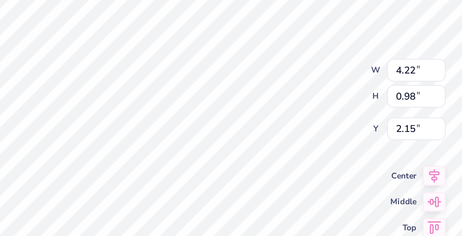
type input "2.47"
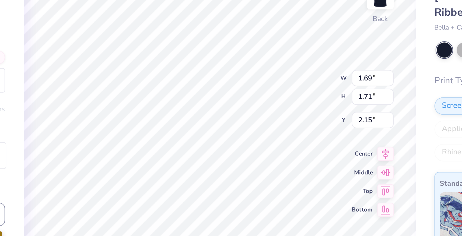
type input "2.15"
type input "3.22"
type input "3.26"
type input "2.15"
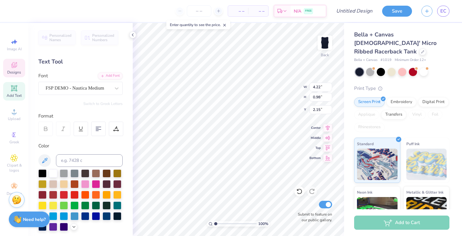
type input "3.77"
type input "0.88"
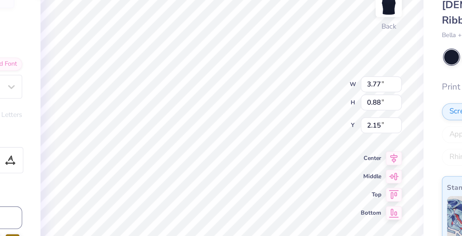
type input "2.35"
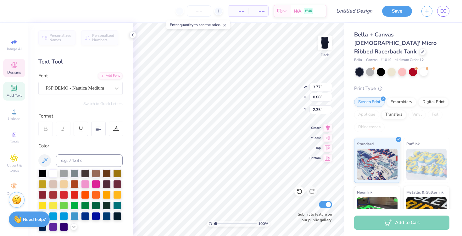
type input "2.15"
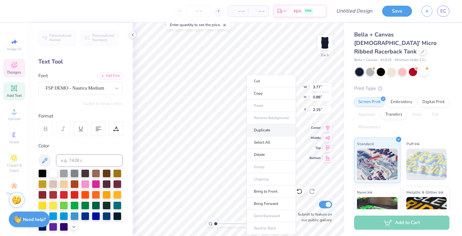
click at [271, 135] on li "Duplicate" at bounding box center [270, 130] width 49 height 12
type input "3.15"
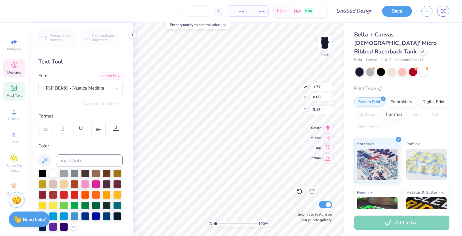
scroll to position [0, 1]
type textarea "18"
type input "2.42"
type input "0.74"
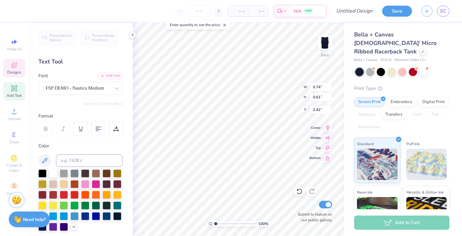
type input "0.61"
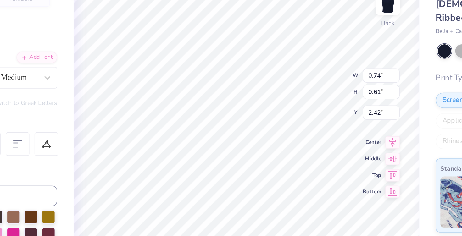
type input "2.43"
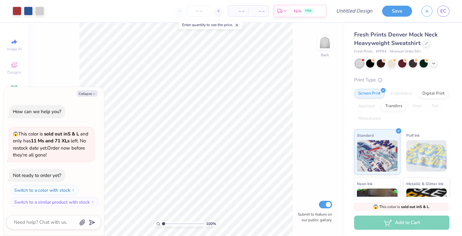
type textarea "x"
